Goal: Task Accomplishment & Management: Use online tool/utility

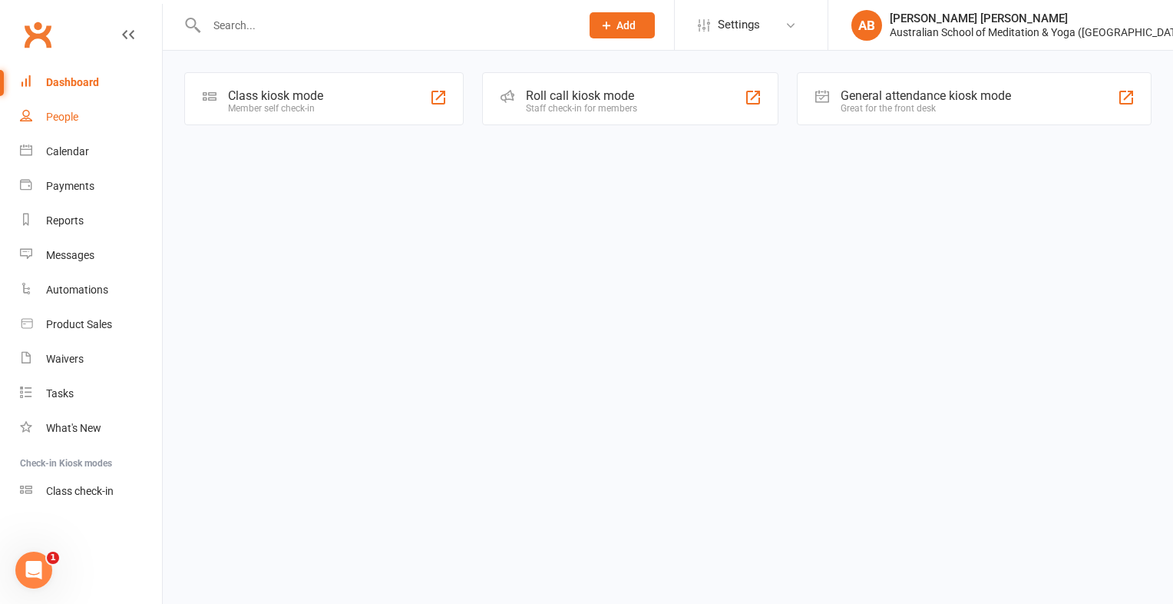
click at [150, 132] on link "People" at bounding box center [91, 117] width 142 height 35
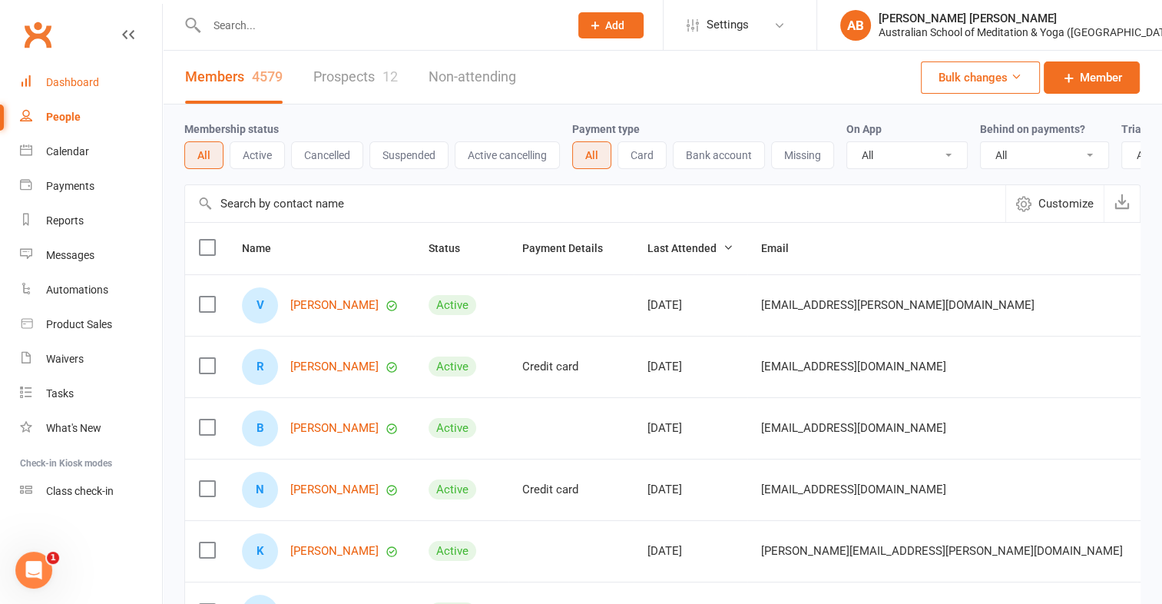
click at [88, 79] on div "Dashboard" at bounding box center [72, 82] width 53 height 12
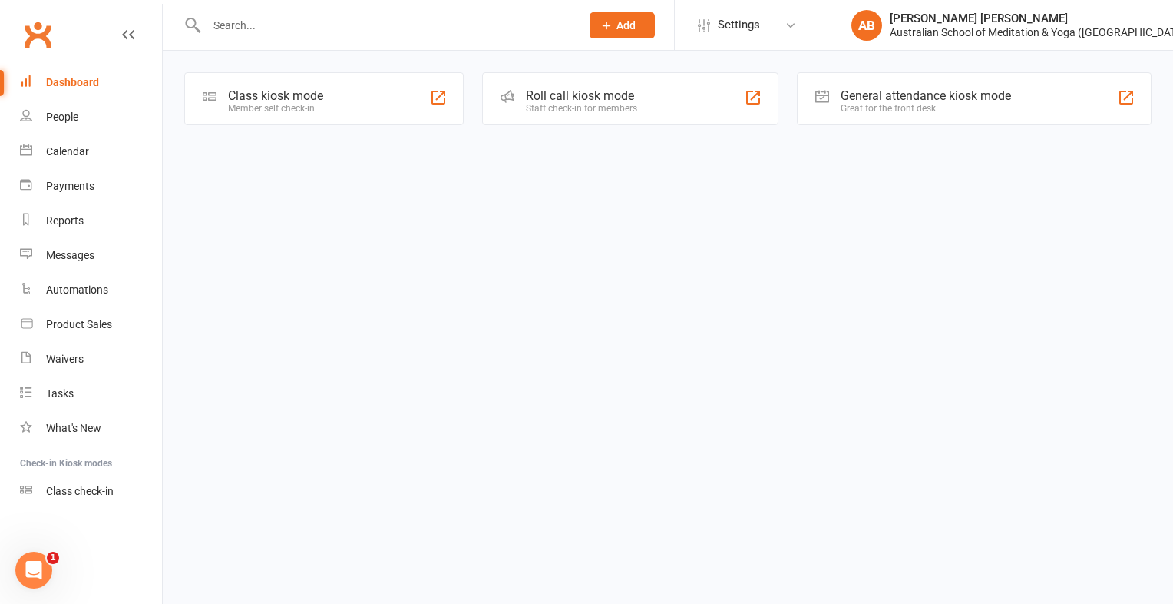
click at [278, 90] on div "Class kiosk mode" at bounding box center [275, 95] width 95 height 15
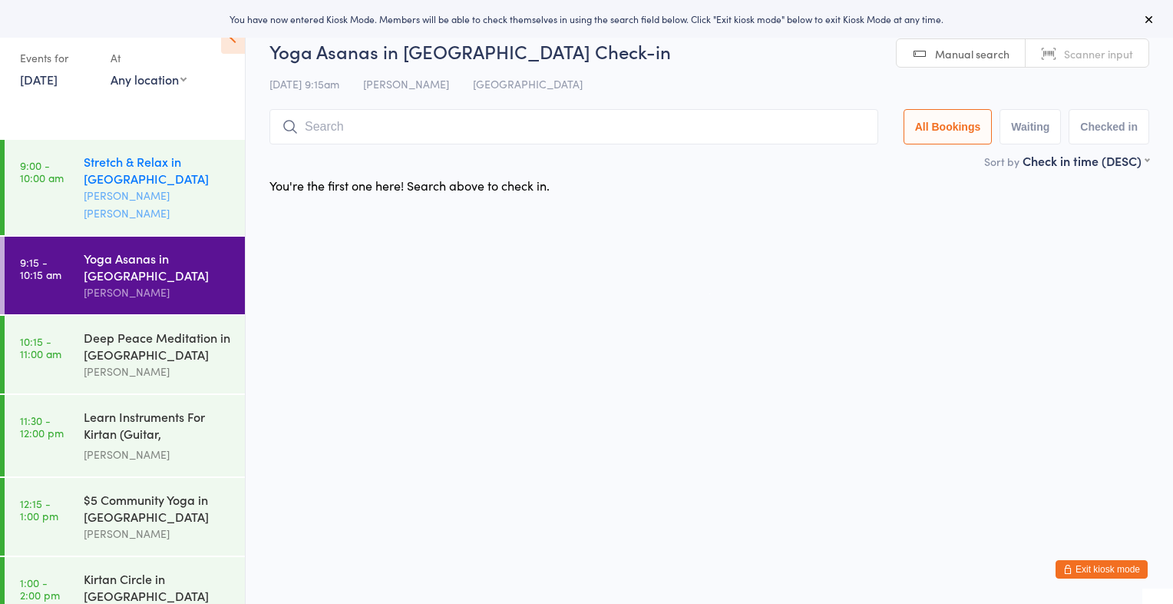
click at [140, 170] on div "Stretch & Relax in [GEOGRAPHIC_DATA]" at bounding box center [158, 170] width 148 height 34
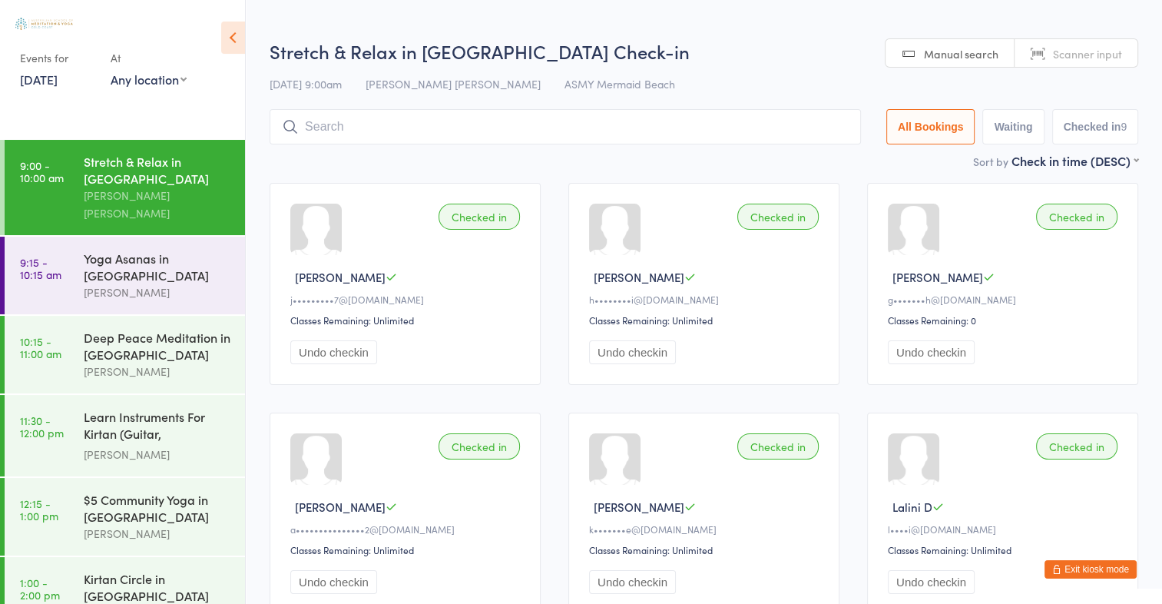
click at [983, 51] on span "Manual search" at bounding box center [961, 53] width 74 height 15
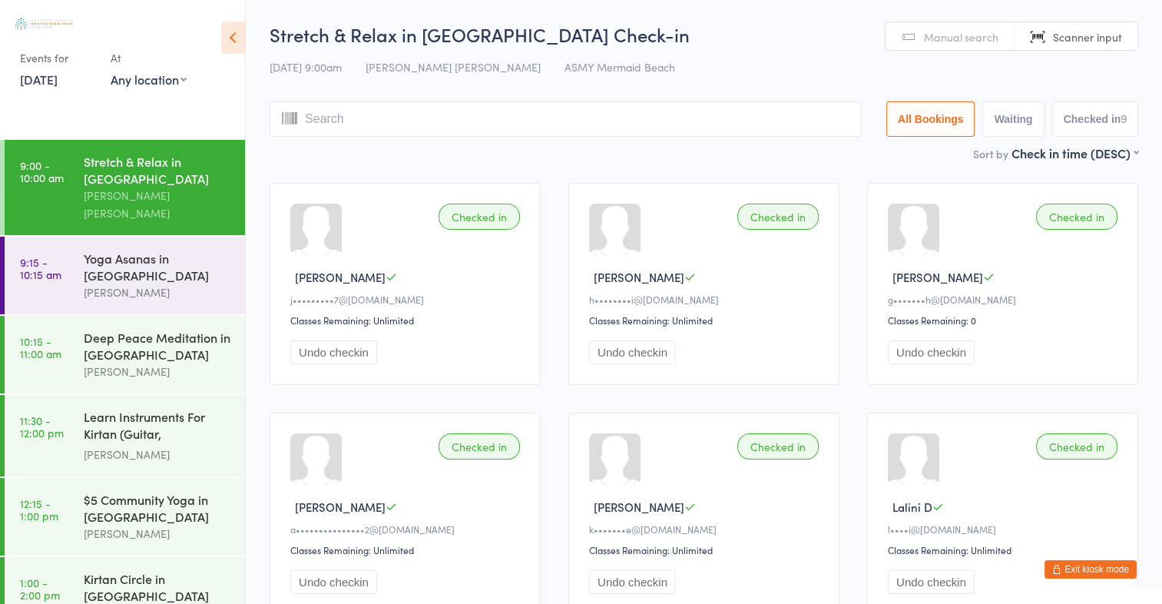
click at [331, 117] on input "search" at bounding box center [565, 118] width 591 height 35
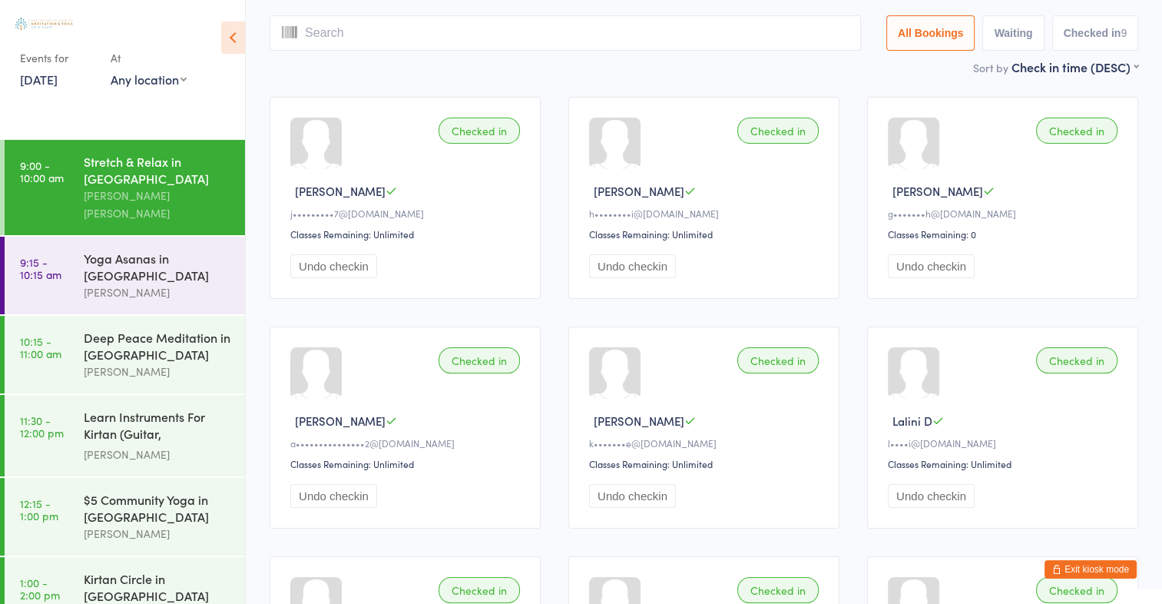
scroll to position [101, 0]
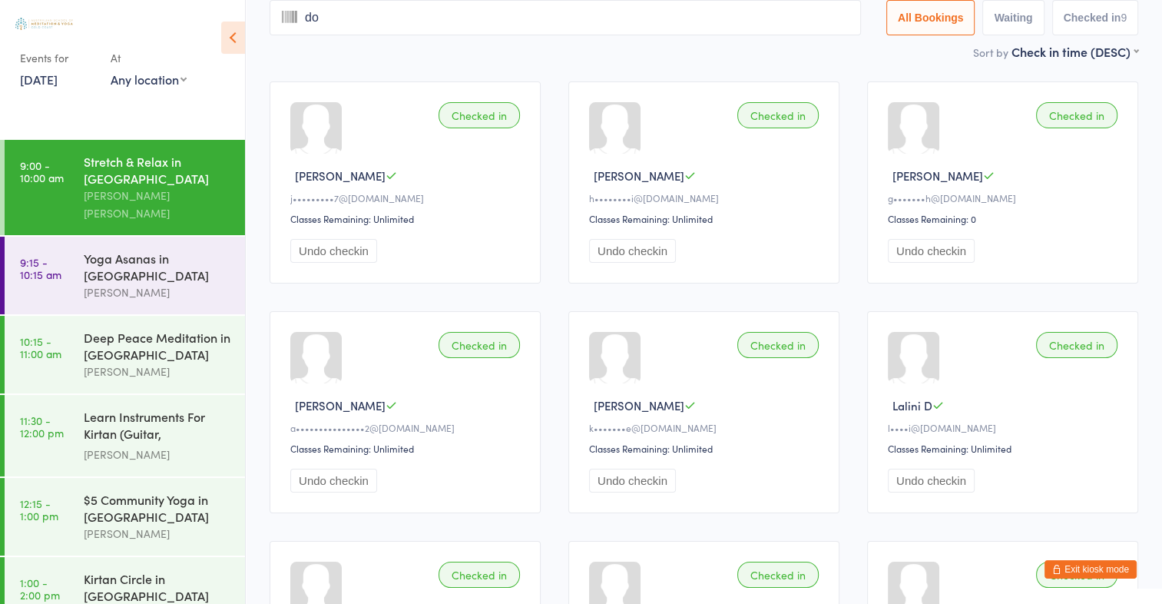
type input "dom"
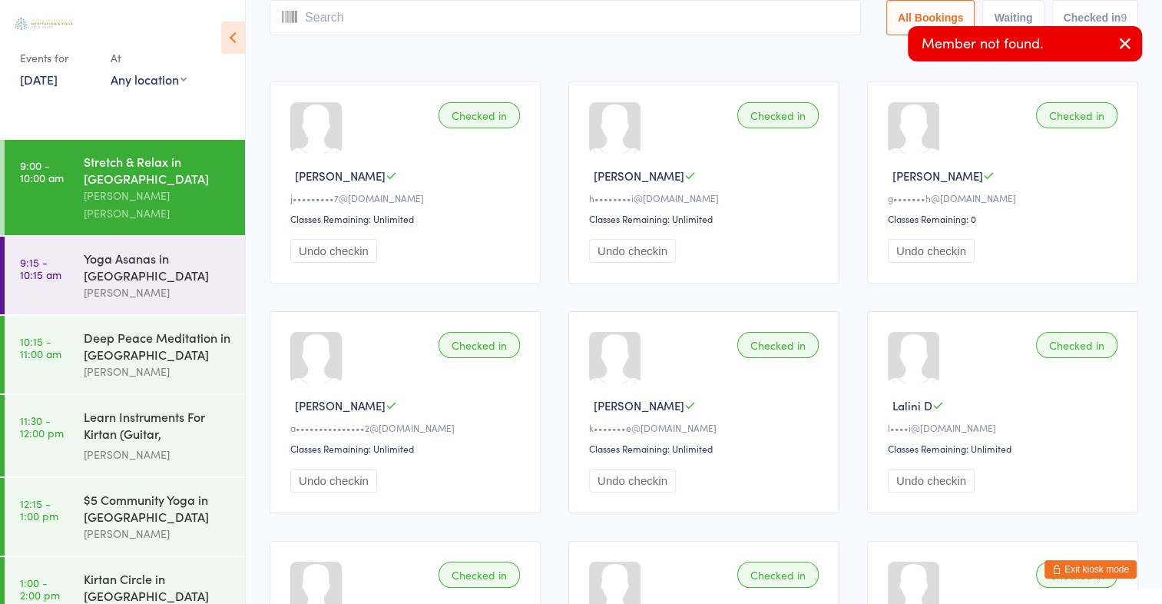
scroll to position [0, 0]
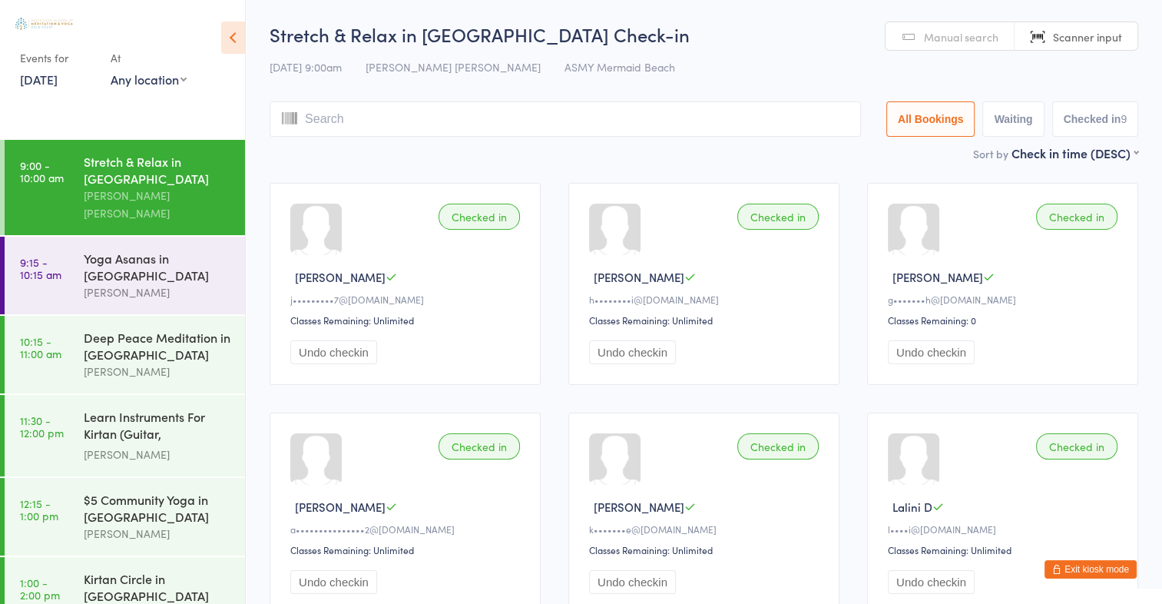
click at [555, 41] on h2 "Stretch & Relax in [GEOGRAPHIC_DATA] Check-in" at bounding box center [704, 34] width 869 height 25
click at [353, 118] on input "search" at bounding box center [565, 118] width 591 height 35
click at [985, 34] on span "Manual search" at bounding box center [961, 36] width 74 height 15
click at [493, 121] on input "search" at bounding box center [565, 118] width 591 height 35
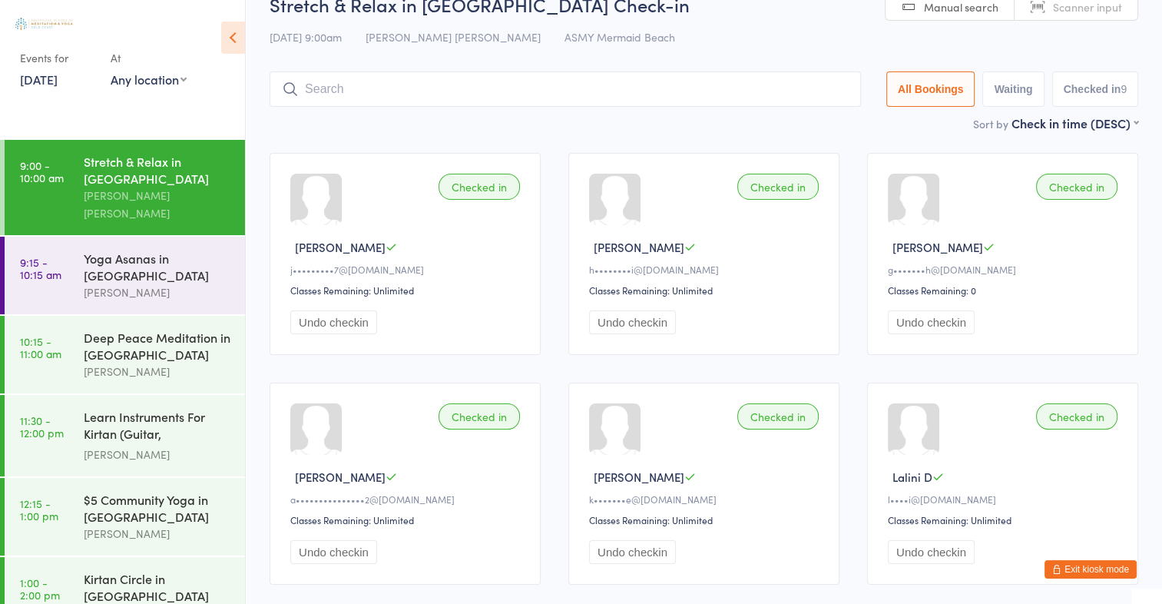
scroll to position [101, 0]
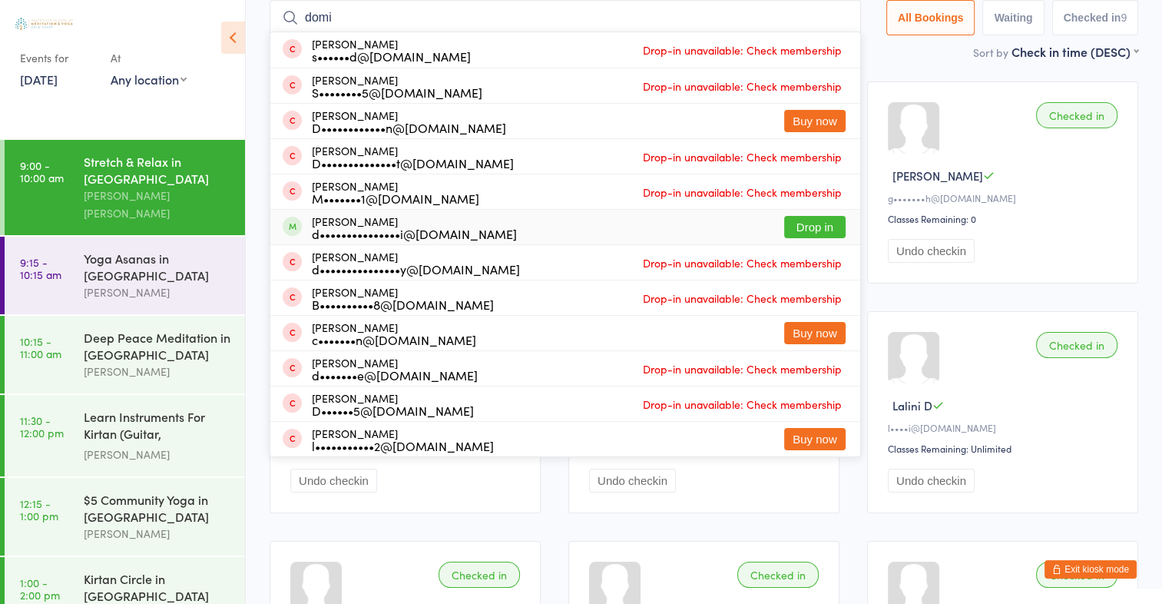
type input "domi"
click at [818, 224] on button "Drop in" at bounding box center [814, 227] width 61 height 22
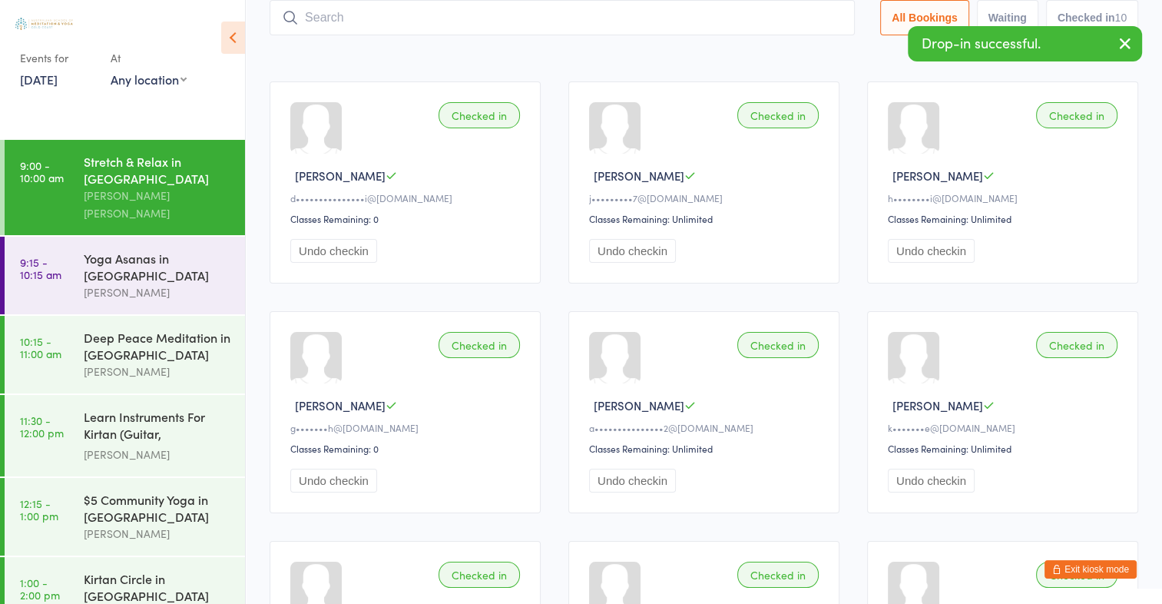
click at [1133, 41] on button "button" at bounding box center [1125, 44] width 34 height 35
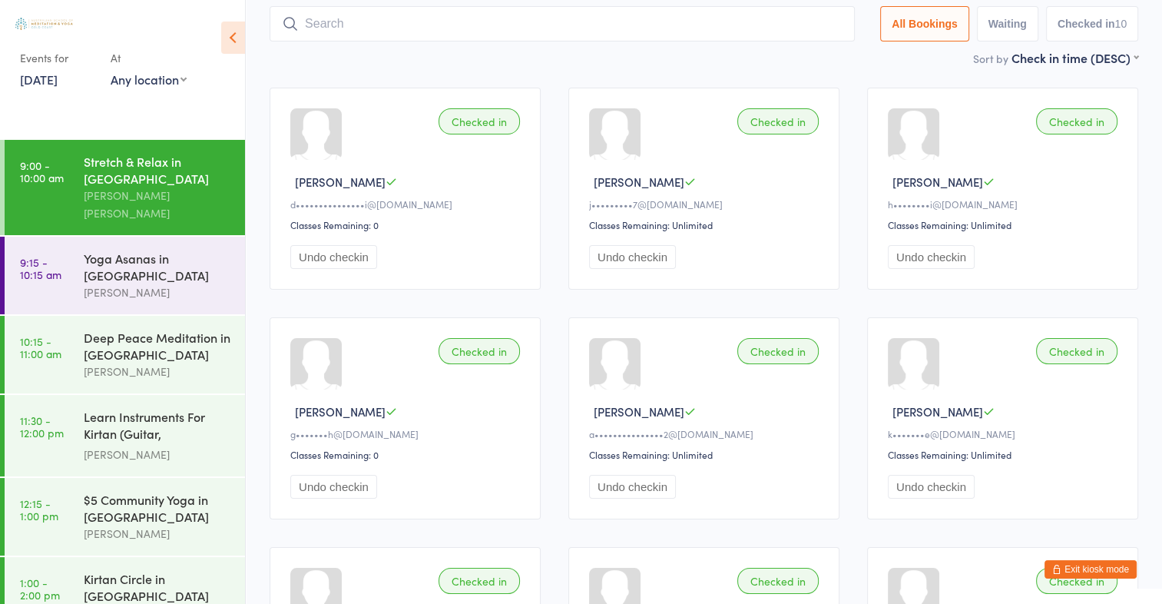
scroll to position [0, 0]
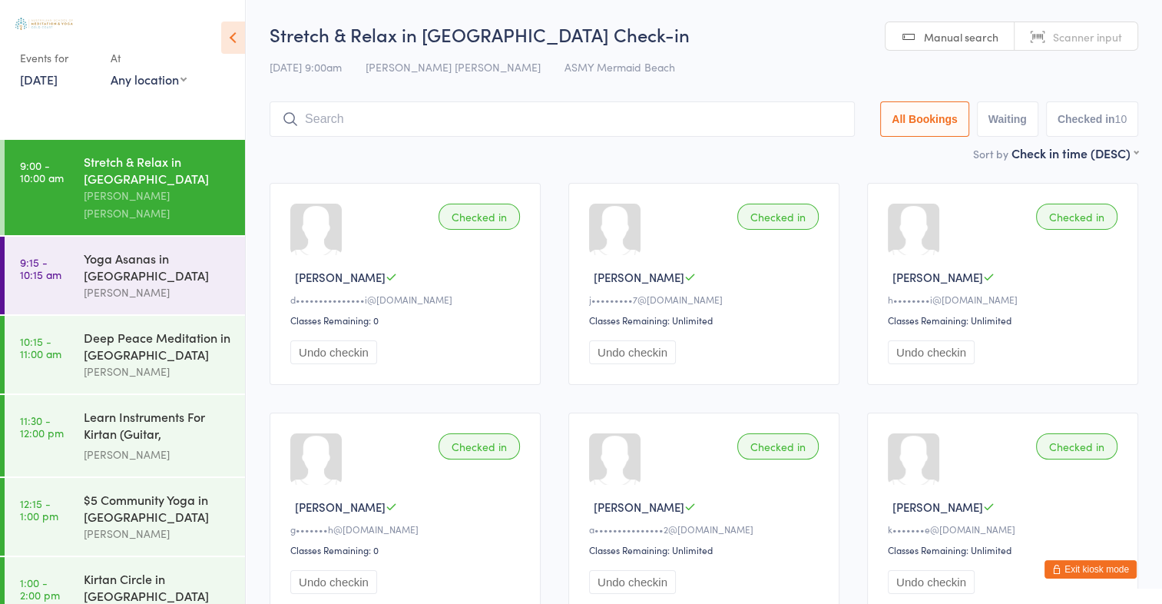
click at [1088, 30] on span "Scanner input" at bounding box center [1087, 36] width 69 height 15
click at [314, 118] on input "search" at bounding box center [562, 118] width 585 height 35
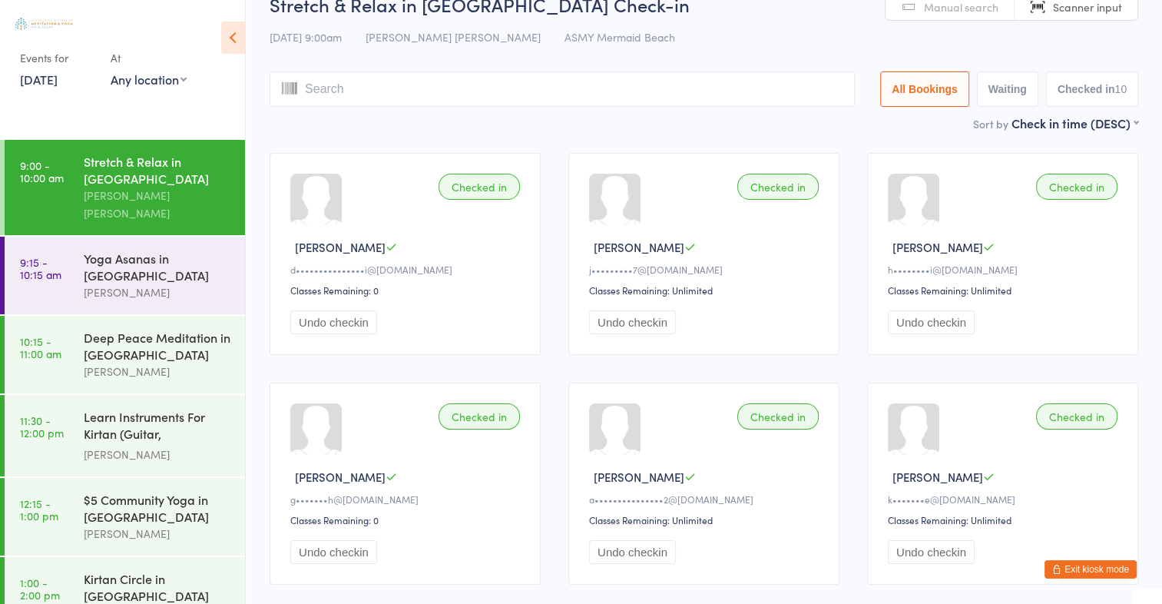
scroll to position [55, 0]
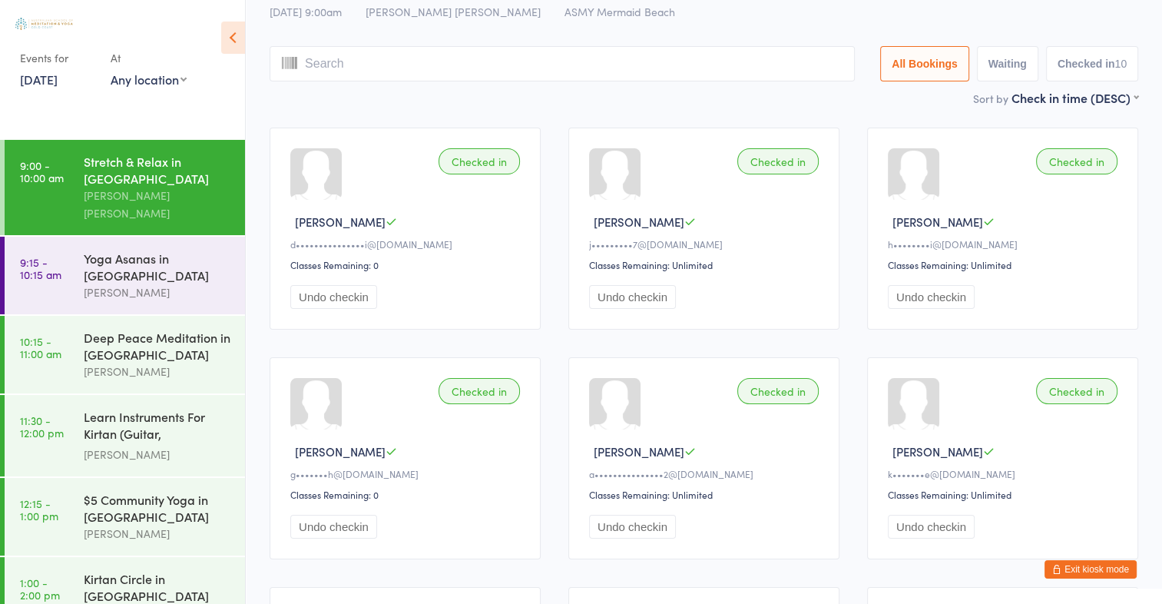
click at [314, 118] on div "Checked in Dominique B d•••••••••••••••i@yahoo.com.au Classes Remaining: 0 Undo…" at bounding box center [704, 573] width 896 height 918
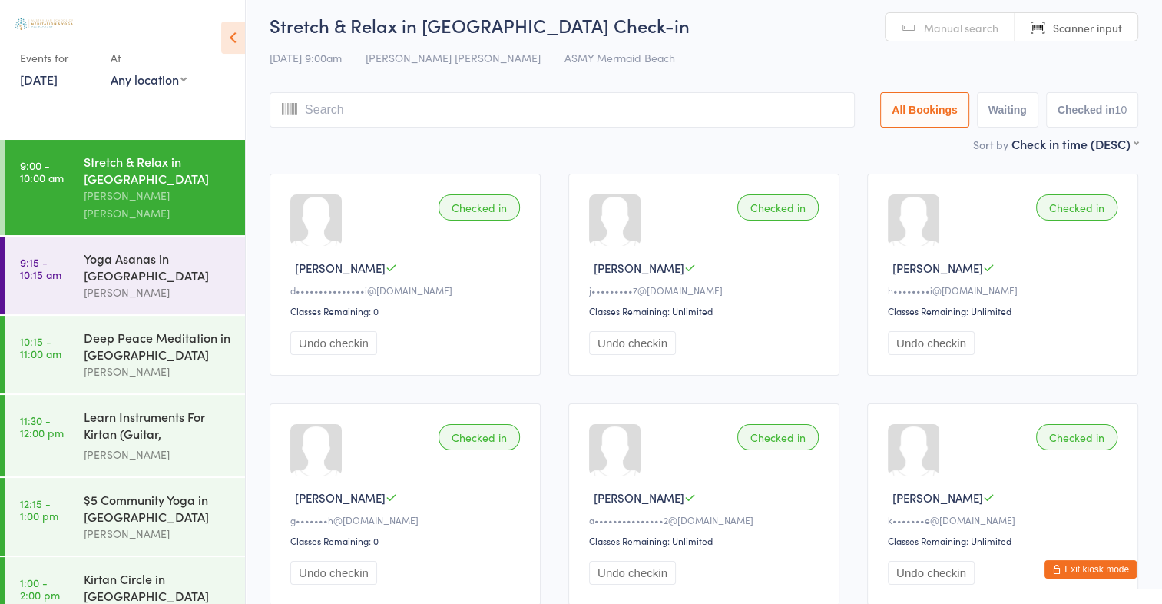
scroll to position [0, 0]
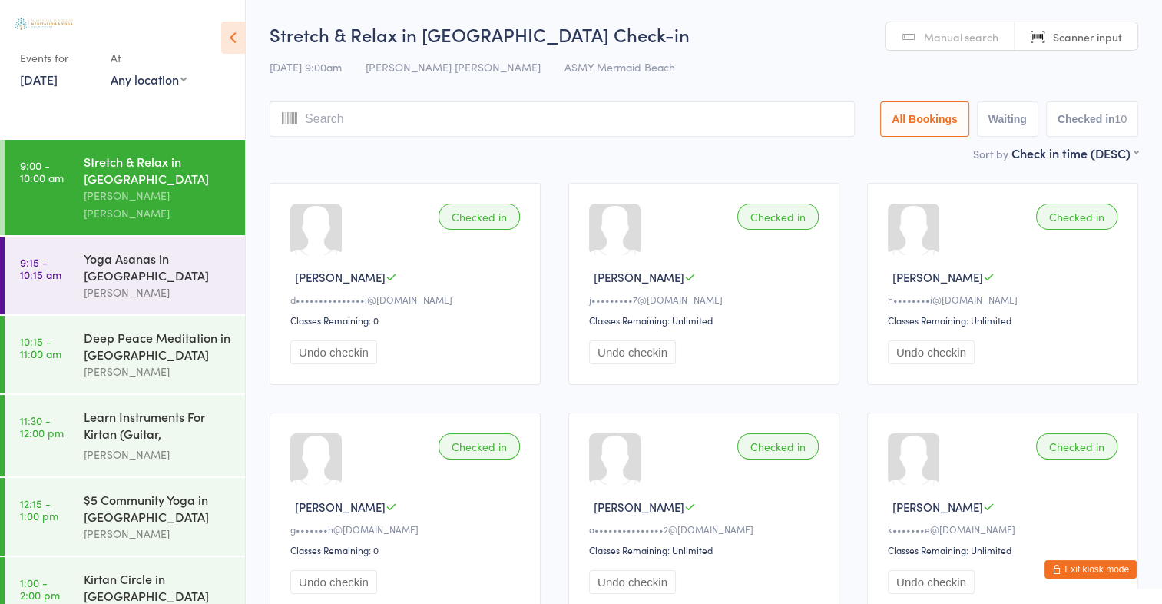
click at [349, 101] on div "Stretch & Relax in Mermaid Beach Check-in 13 Aug 9:00am Aniko Bakos de Assis AS…" at bounding box center [704, 83] width 869 height 123
click at [349, 101] on input "search" at bounding box center [562, 118] width 585 height 35
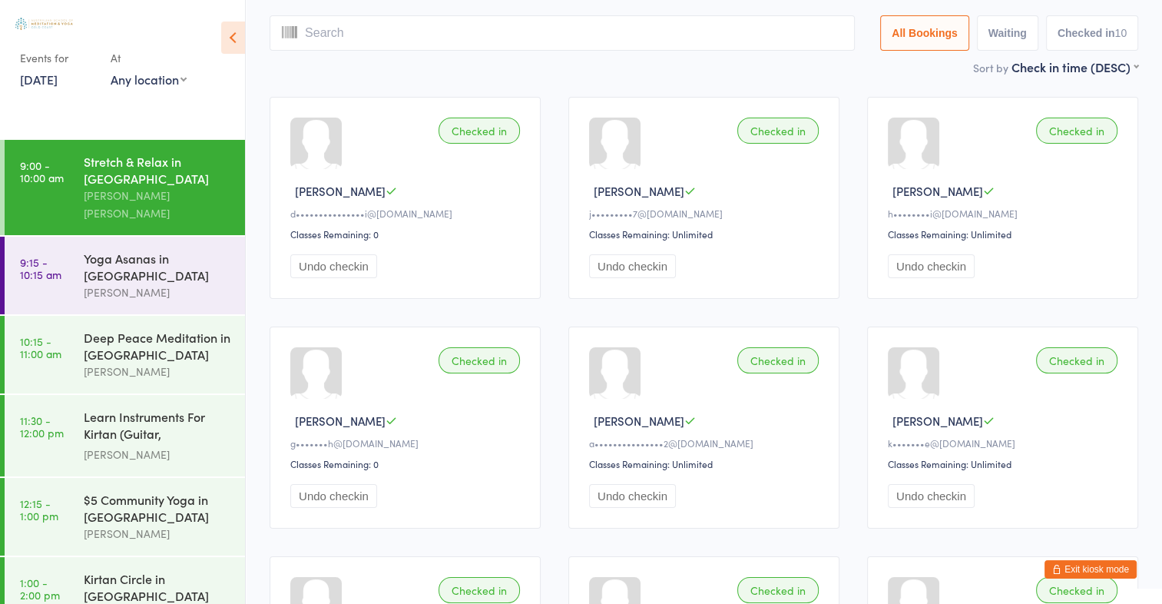
scroll to position [101, 0]
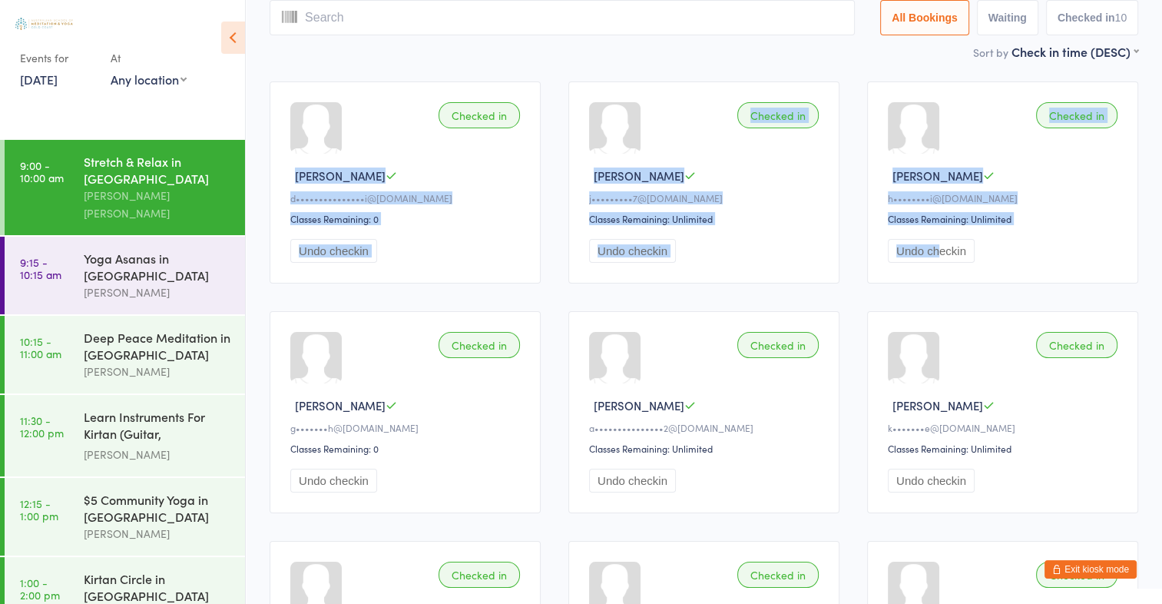
drag, startPoint x: 349, startPoint y: 101, endPoint x: 940, endPoint y: 243, distance: 607.2
click at [940, 243] on div "Checked in Dominique B d•••••••••••••••i@yahoo.com.au Classes Remaining: 0 Undo…" at bounding box center [704, 527] width 896 height 918
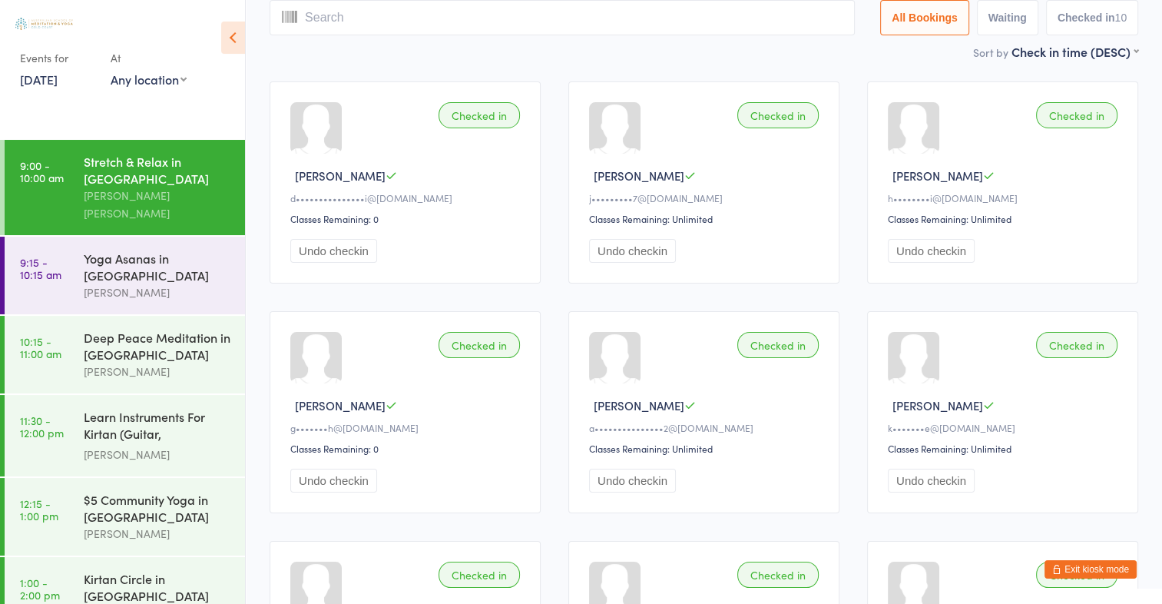
click at [1075, 258] on div "Undo checkin" at bounding box center [1005, 251] width 234 height 24
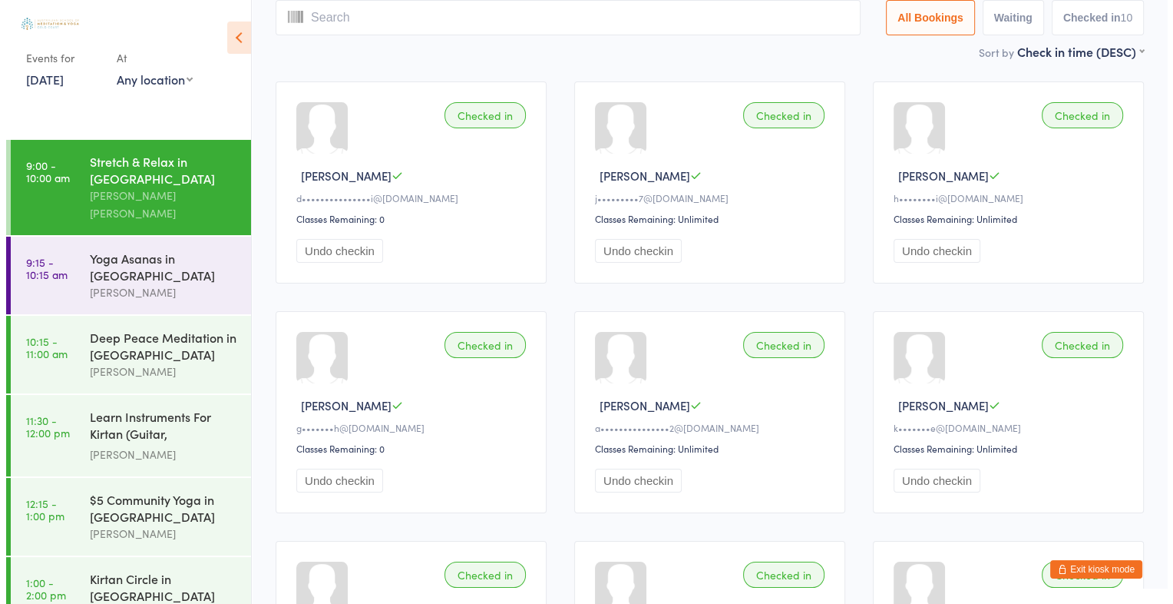
scroll to position [0, 0]
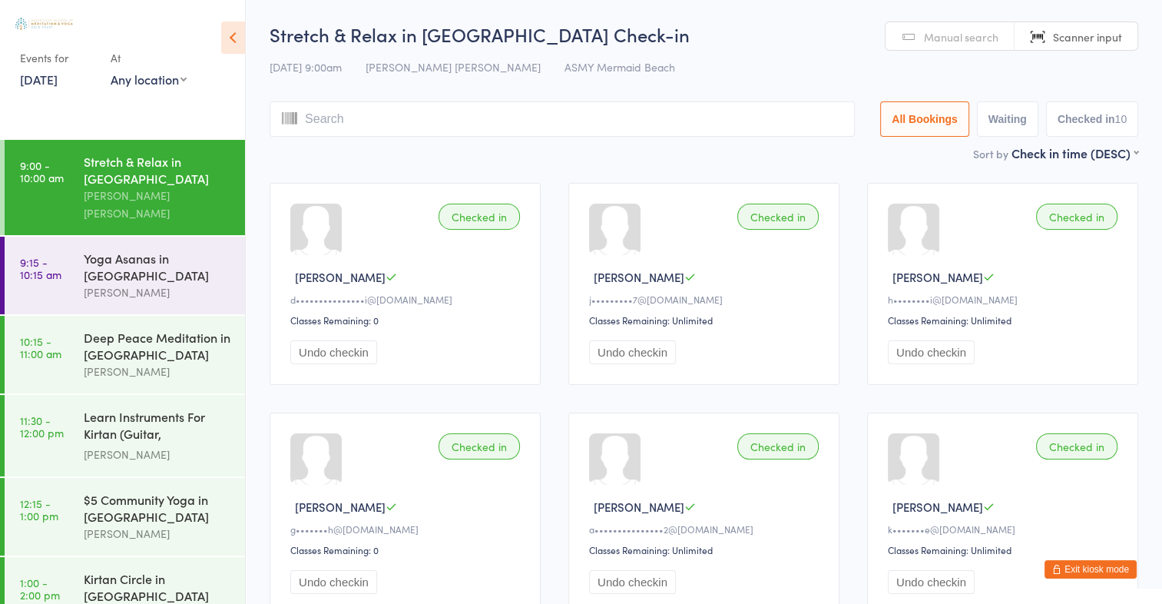
click at [734, 68] on div "13 Aug 9:00am Aniko Bakos de Assis ASMY Mermaid Beach" at bounding box center [704, 67] width 869 height 25
click at [123, 329] on div "Deep Peace Meditation in Mermaid Beach" at bounding box center [158, 346] width 148 height 34
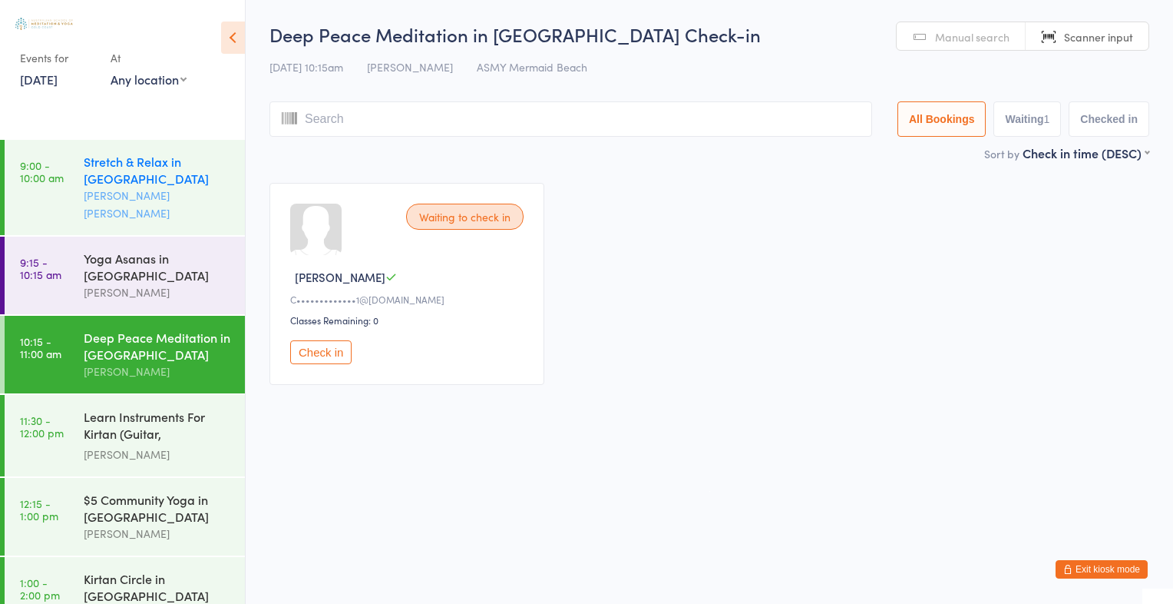
click at [150, 186] on div "Stretch & Relax in Mermaid Beach" at bounding box center [158, 170] width 148 height 34
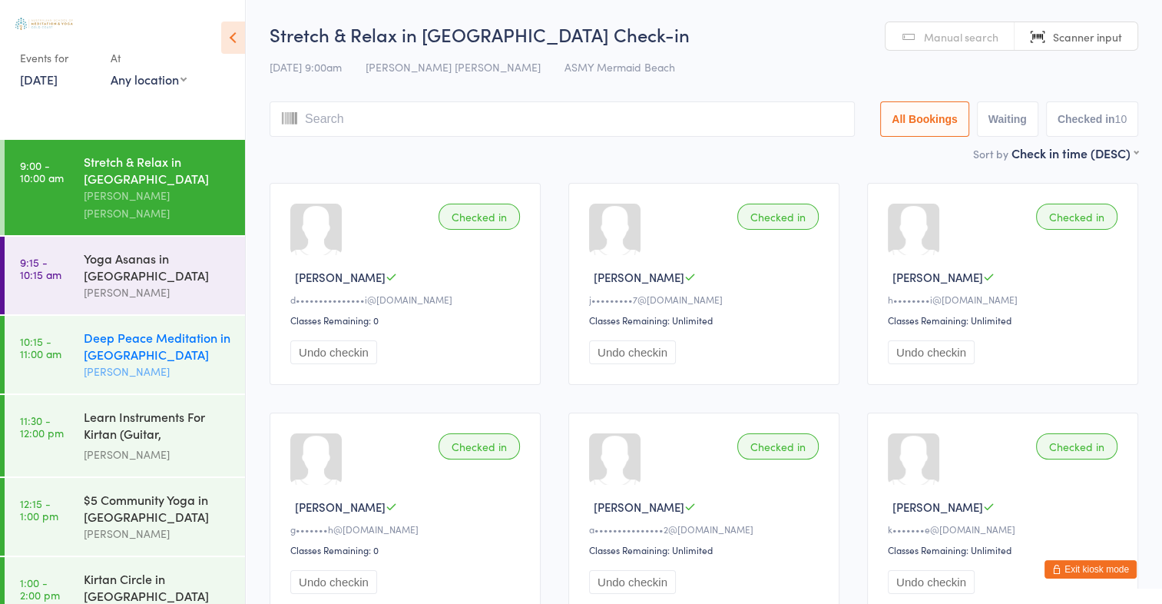
click at [136, 340] on div "Deep Peace Meditation in Mermaid Beach" at bounding box center [158, 346] width 148 height 34
